Goal: Navigation & Orientation: Find specific page/section

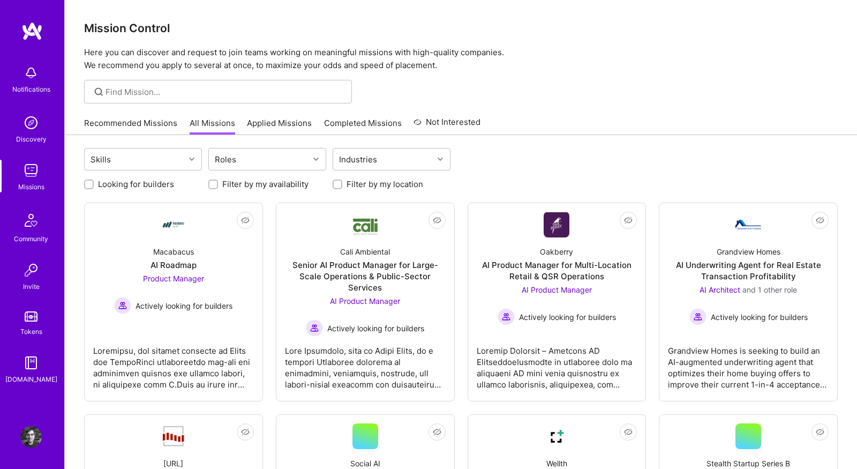
scroll to position [157, 0]
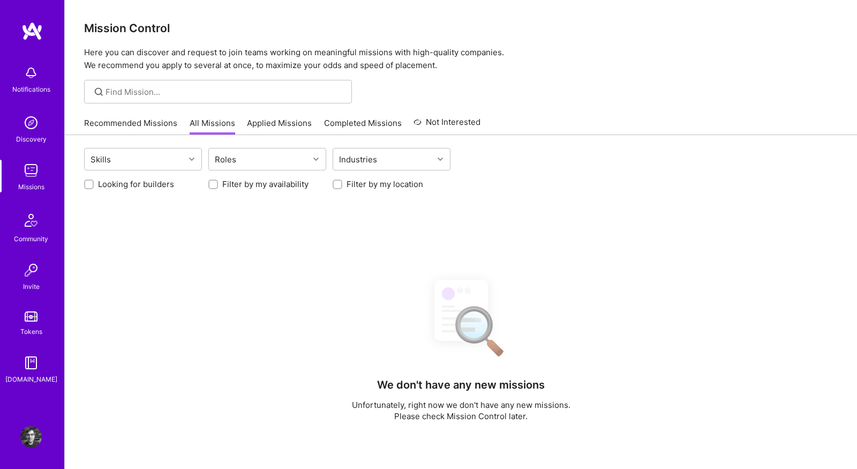
scroll to position [152, 0]
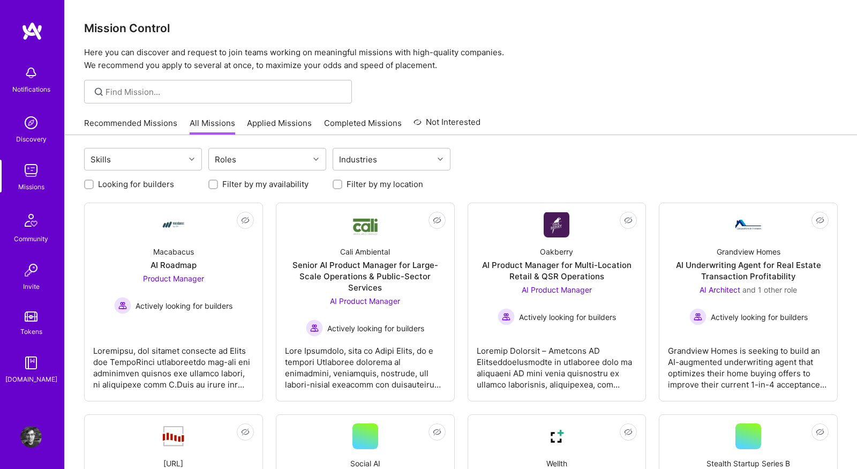
scroll to position [149, 0]
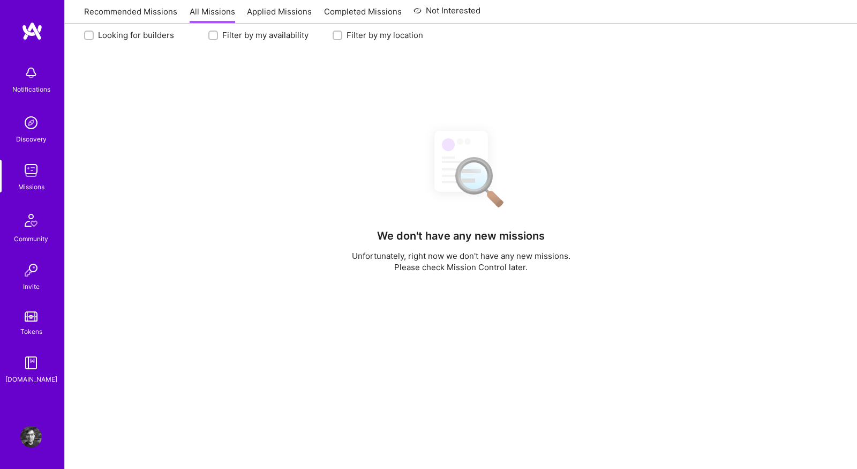
scroll to position [149, 0]
